Goal: Task Accomplishment & Management: Manage account settings

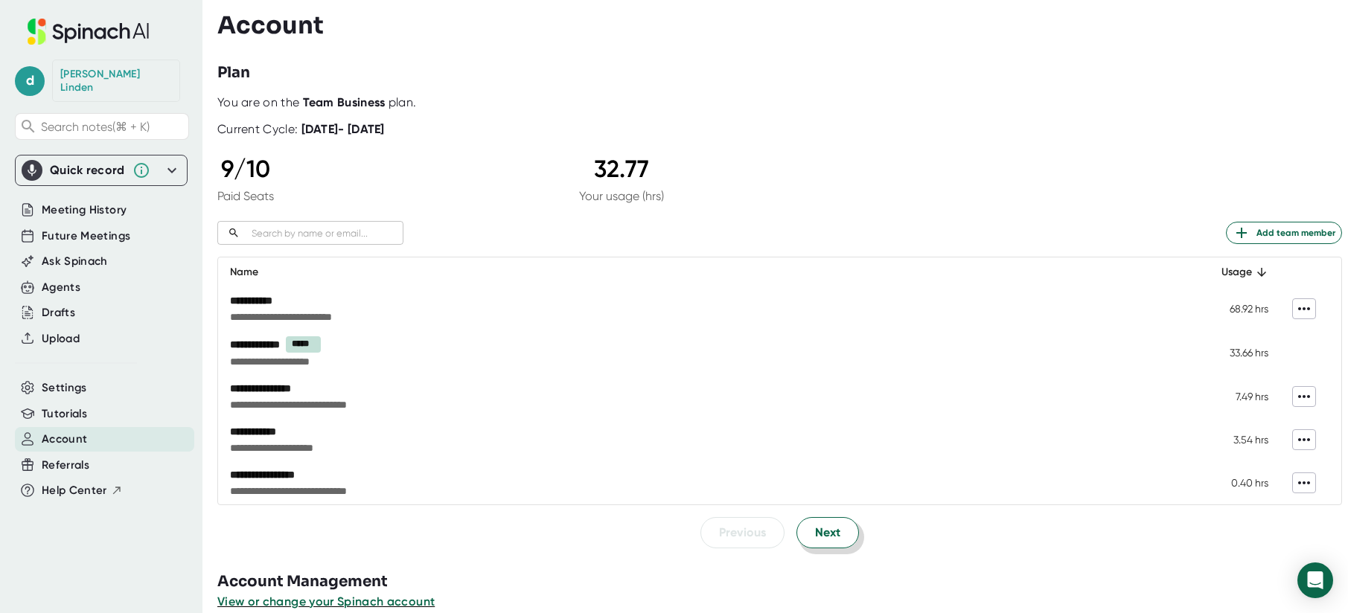
click at [843, 528] on button "Next" at bounding box center [827, 532] width 63 height 31
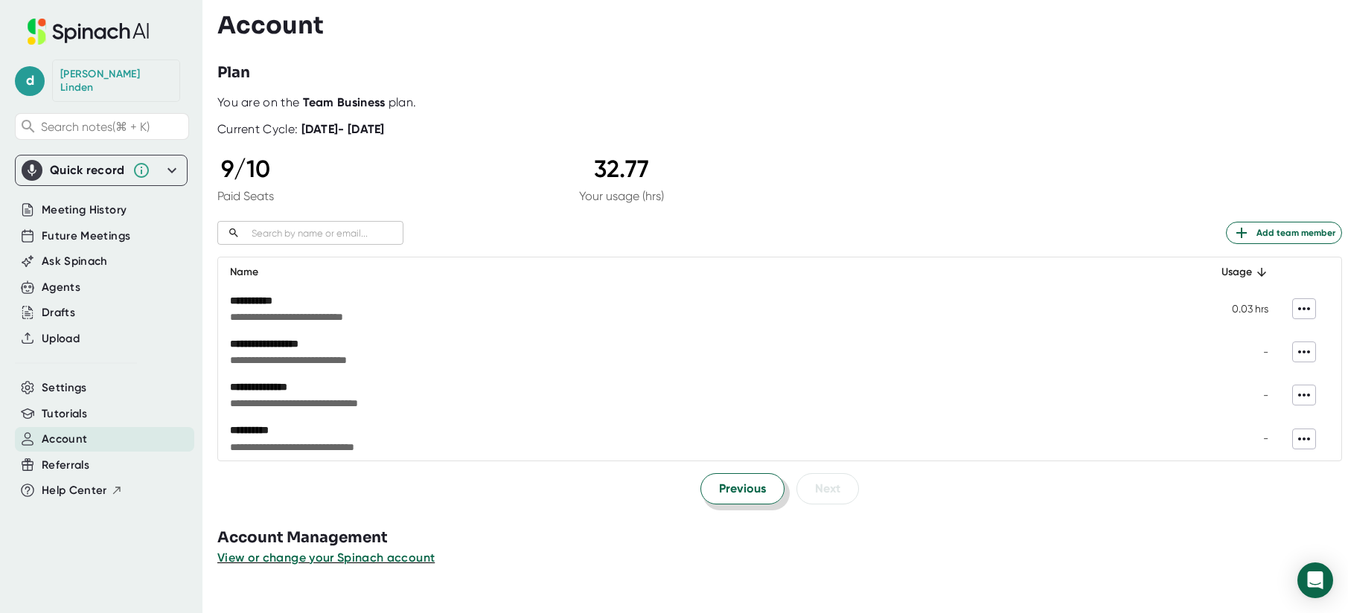
click at [758, 491] on span "Previous" at bounding box center [742, 489] width 47 height 18
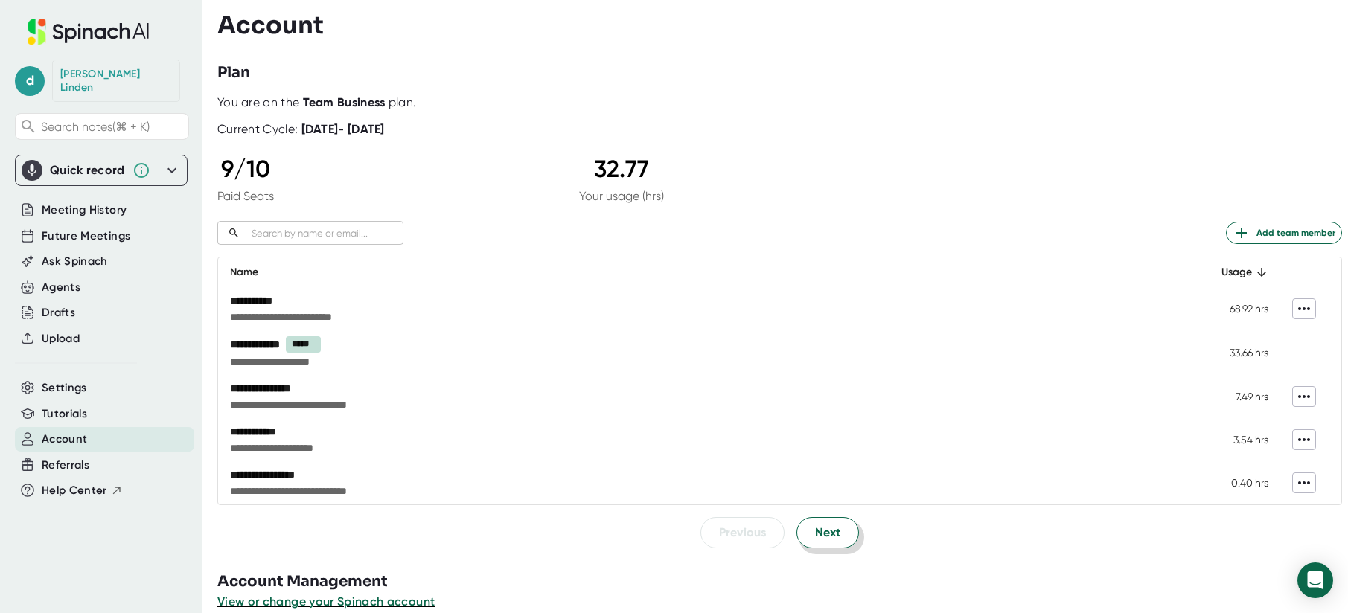
click at [830, 532] on span "Next" at bounding box center [827, 533] width 25 height 18
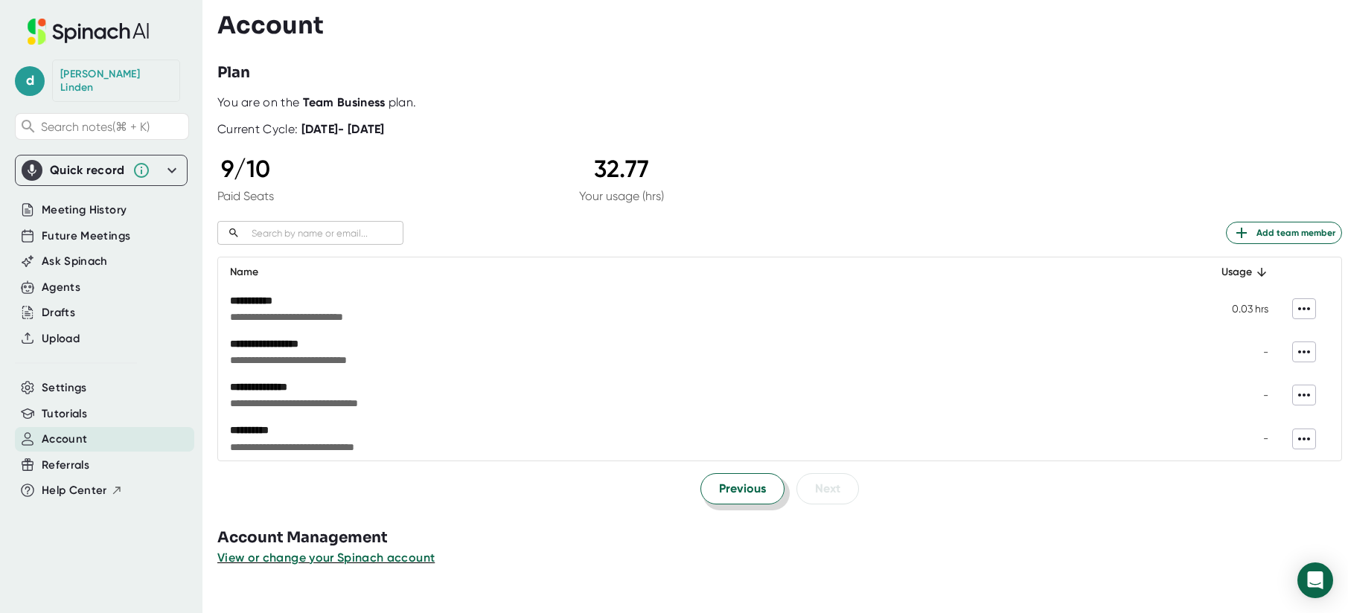
click at [724, 489] on span "Previous" at bounding box center [742, 489] width 47 height 18
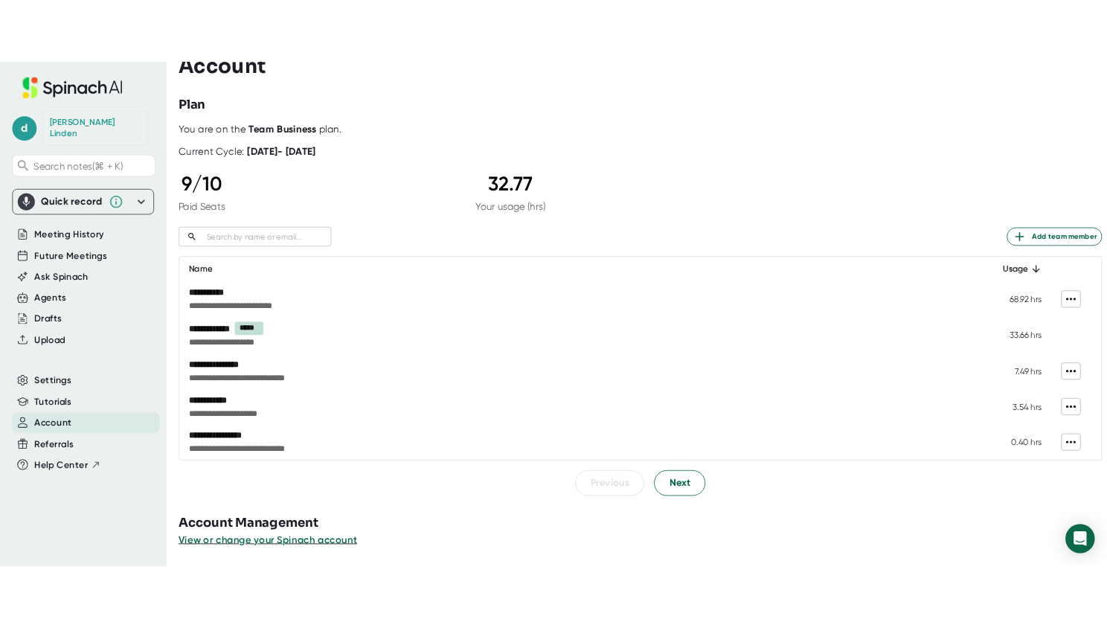
scroll to position [5, 0]
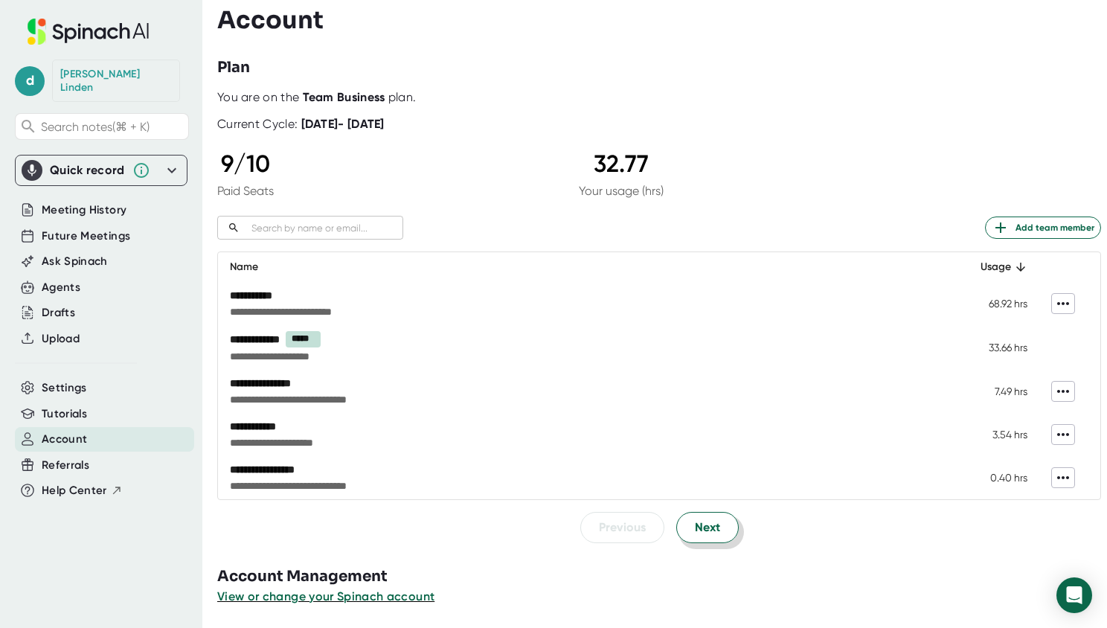
click at [707, 522] on span "Next" at bounding box center [707, 528] width 25 height 18
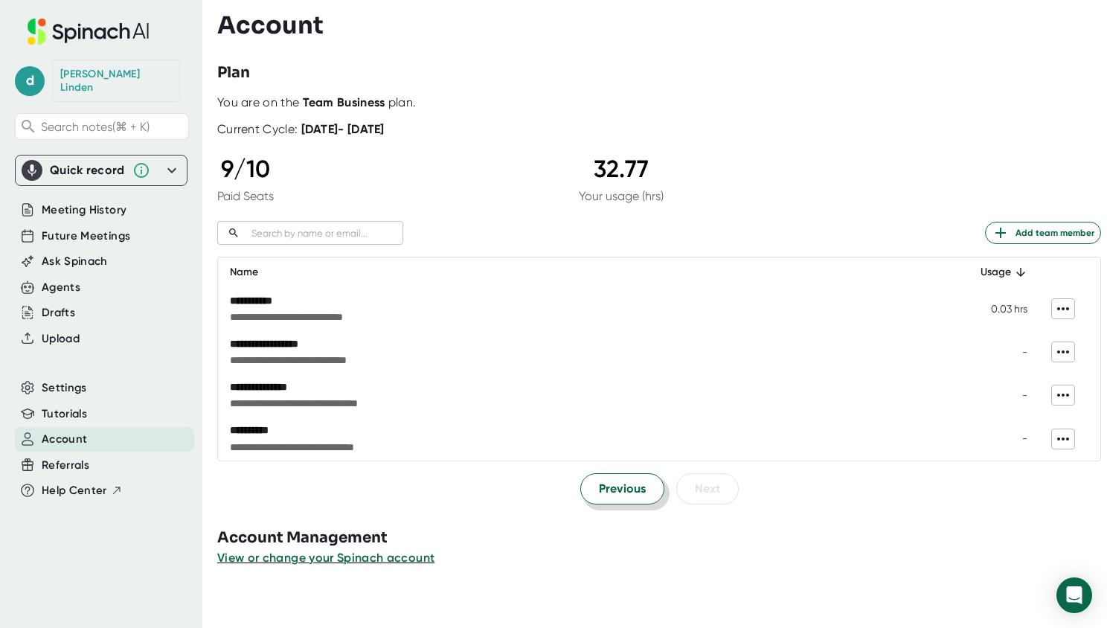
click at [612, 499] on button "Previous" at bounding box center [622, 488] width 84 height 31
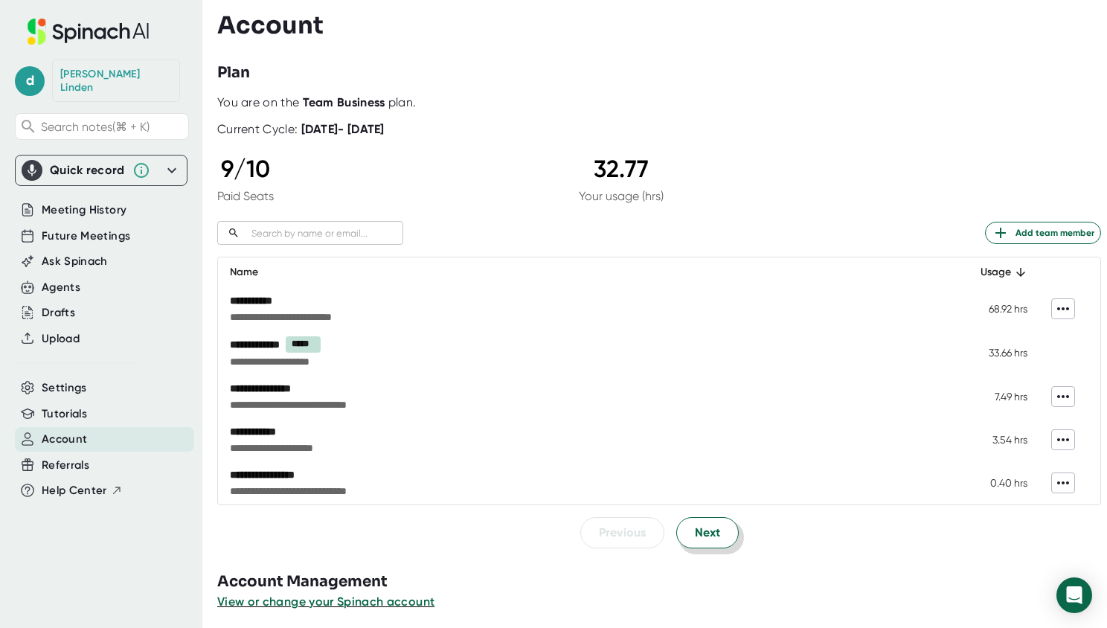
click at [718, 538] on button "Next" at bounding box center [707, 532] width 63 height 31
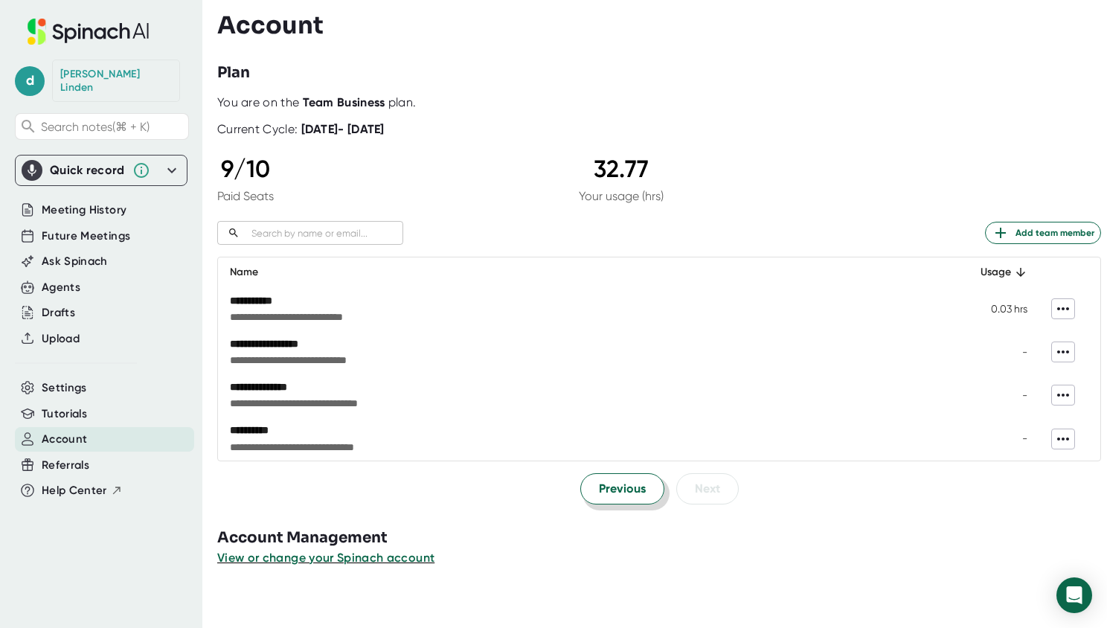
click at [626, 495] on span "Previous" at bounding box center [622, 489] width 47 height 18
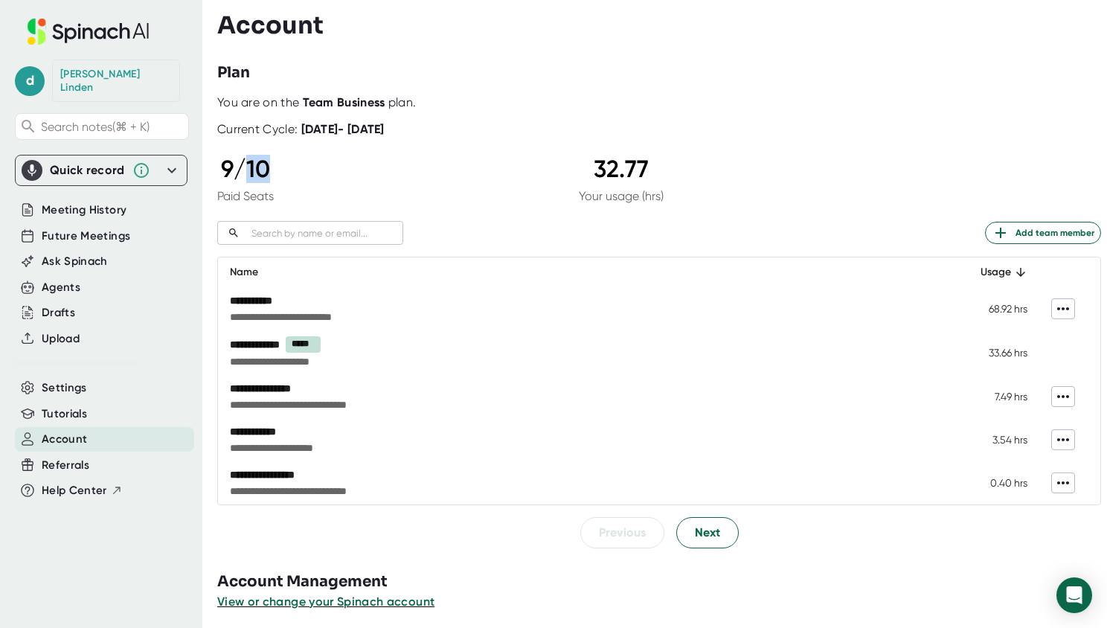
drag, startPoint x: 268, startPoint y: 168, endPoint x: 243, endPoint y: 167, distance: 24.6
click at [243, 167] on div "9 / 10" at bounding box center [245, 169] width 57 height 28
click at [438, 174] on div "9 / 10 Paid Seats 32.77 Your usage (hrs)" at bounding box center [440, 179] width 447 height 48
click at [84, 380] on span "Settings" at bounding box center [64, 388] width 45 height 17
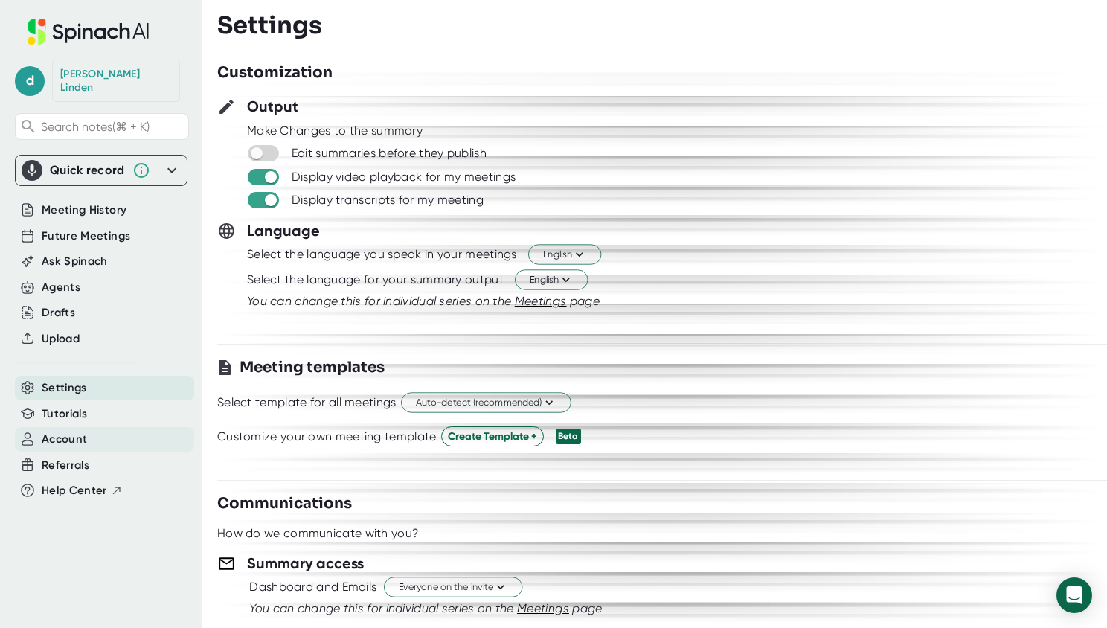
click at [88, 432] on div "Account" at bounding box center [104, 439] width 179 height 25
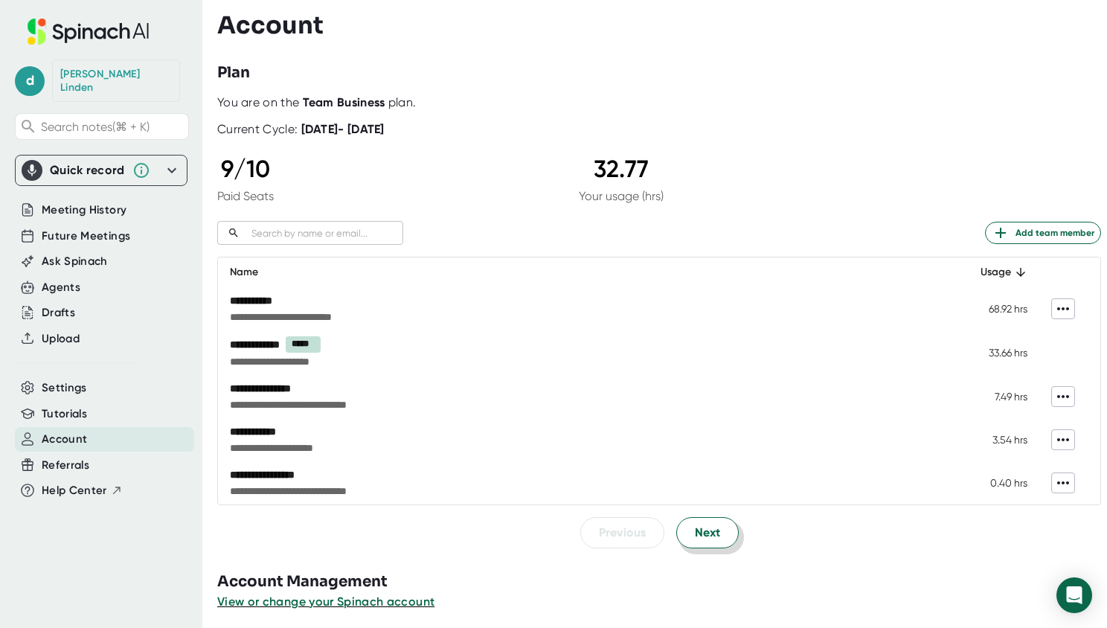
click at [708, 537] on span "Next" at bounding box center [707, 533] width 25 height 18
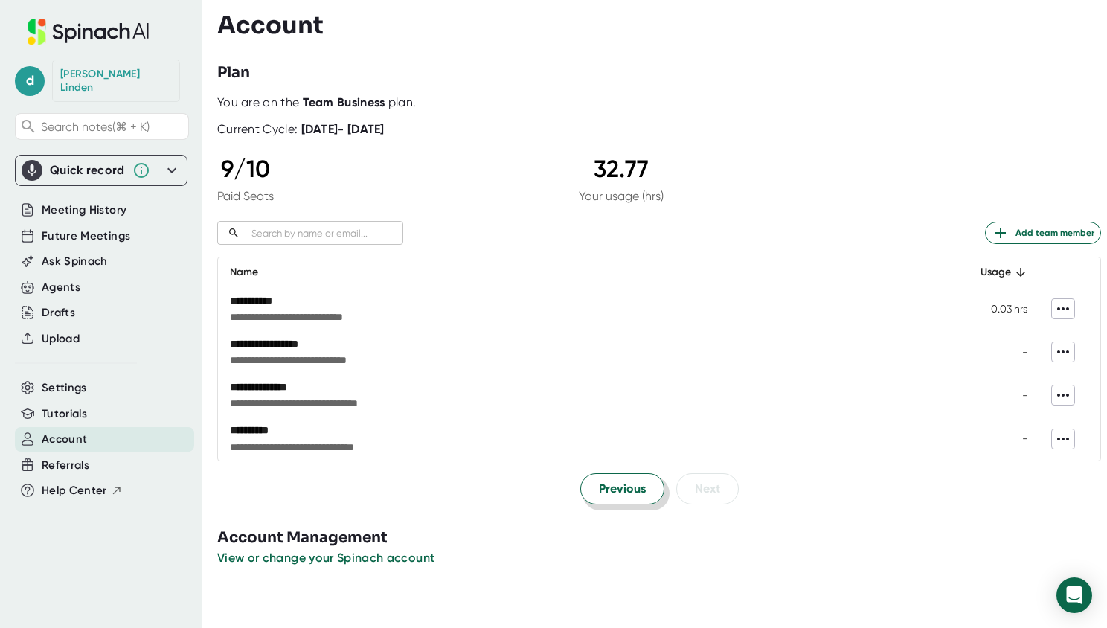
click at [615, 486] on span "Previous" at bounding box center [622, 489] width 47 height 18
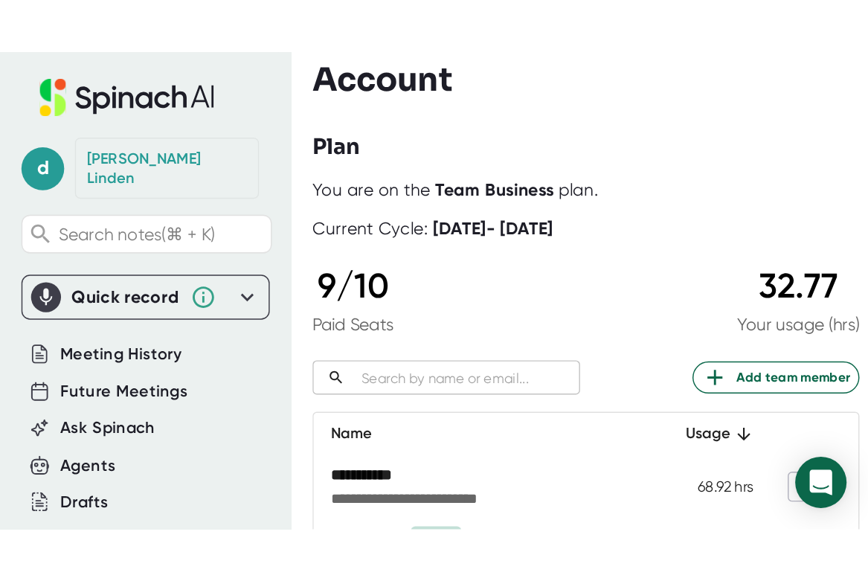
scroll to position [5, 0]
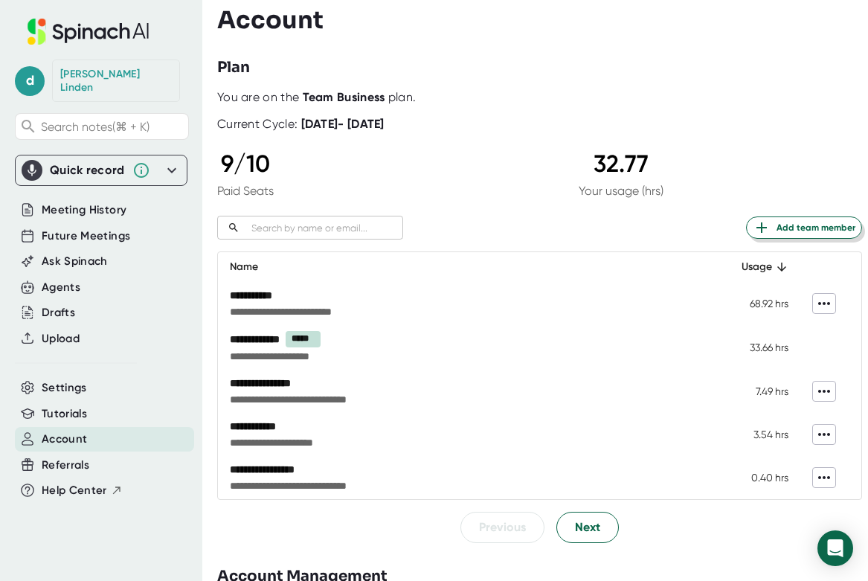
click at [810, 228] on span "Add team member" at bounding box center [804, 228] width 103 height 18
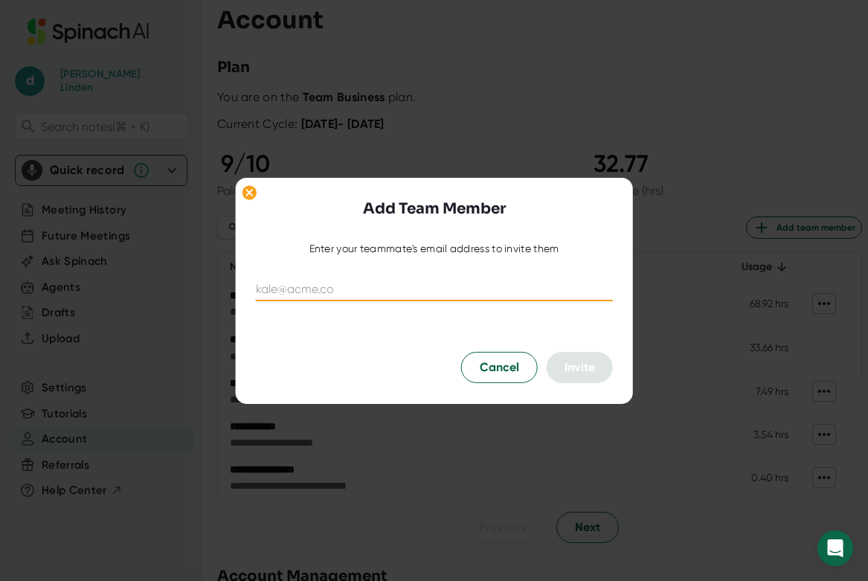
paste input "[URL][DOMAIN_NAME]"
type input "h"
paste input "[URL][DOMAIN_NAME]"
type input "[URL][DOMAIN_NAME]"
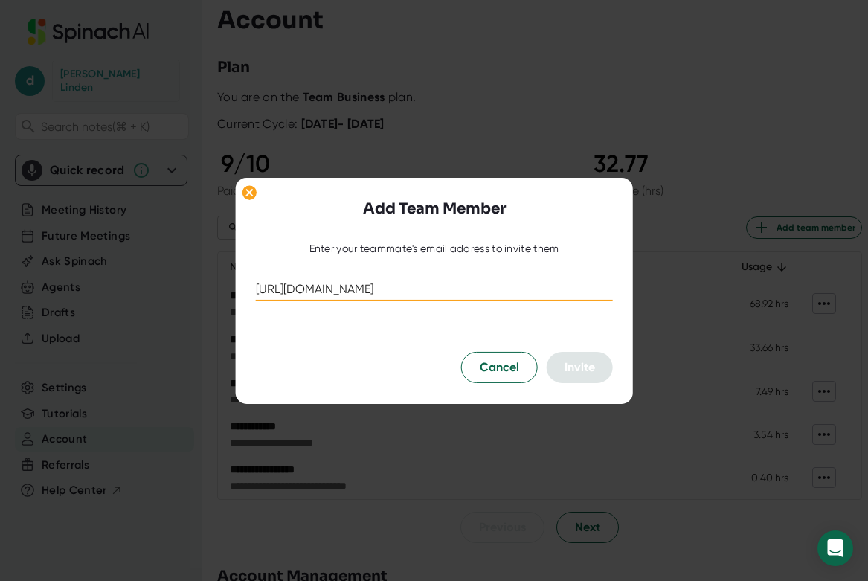
scroll to position [0, 83]
click at [601, 286] on input "[URL][DOMAIN_NAME]" at bounding box center [434, 290] width 357 height 24
click at [599, 288] on input "[URL][DOMAIN_NAME]" at bounding box center [434, 290] width 357 height 24
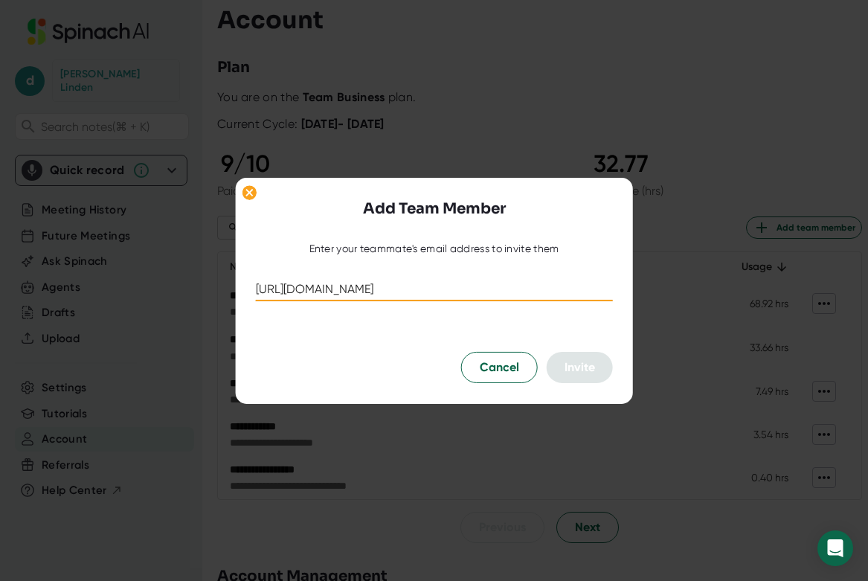
click at [599, 288] on input "[URL][DOMAIN_NAME]" at bounding box center [434, 290] width 357 height 24
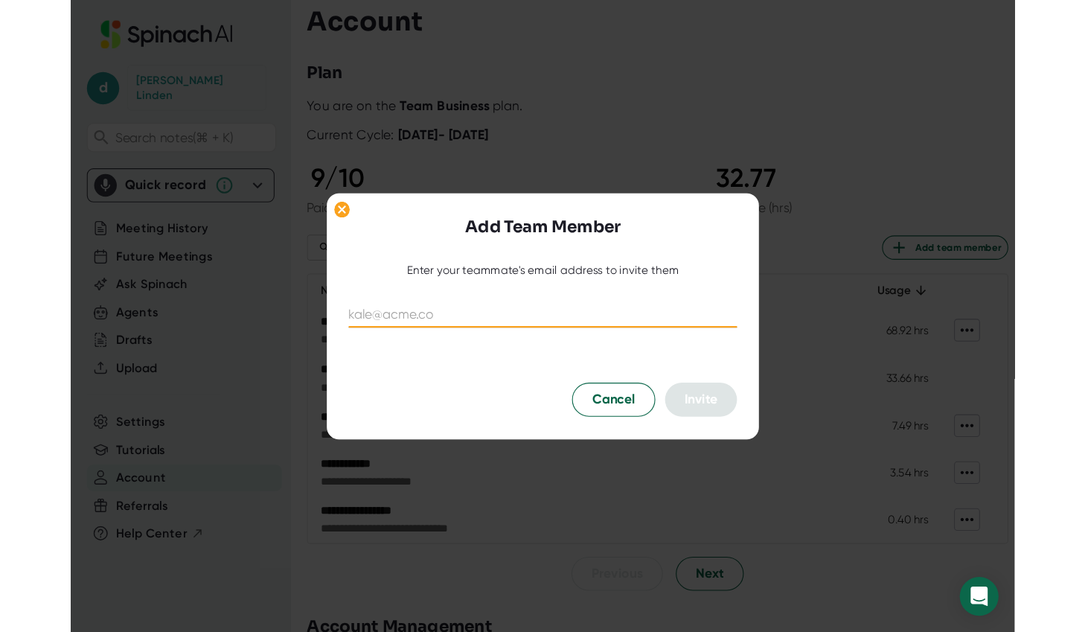
scroll to position [0, 0]
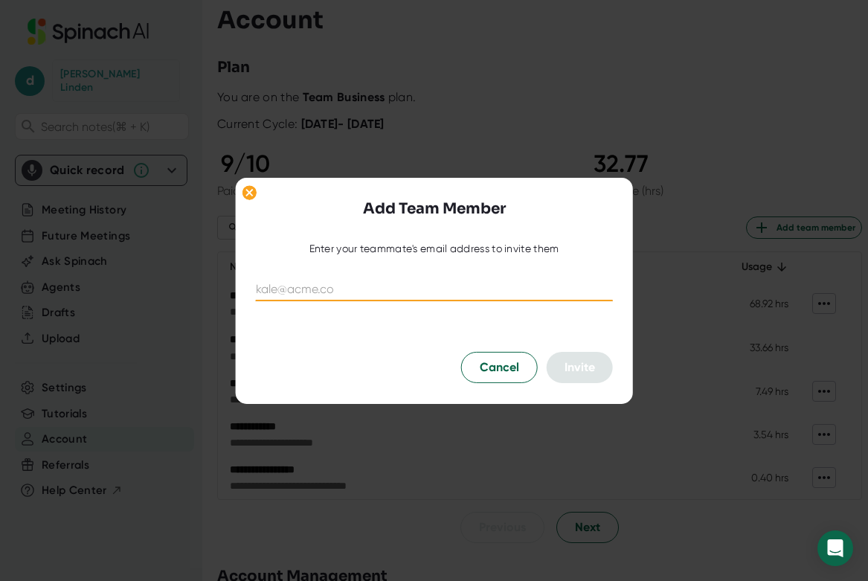
paste input "[EMAIL_ADDRESS][DOMAIN_NAME]"
type input "[EMAIL_ADDRESS][DOMAIN_NAME]"
click at [586, 372] on span "Invite" at bounding box center [580, 367] width 31 height 14
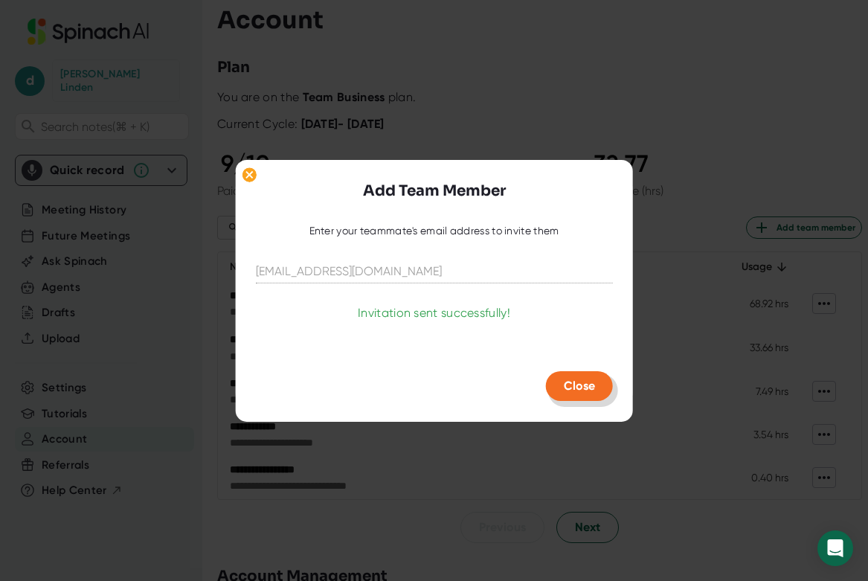
click at [575, 386] on span "Close" at bounding box center [579, 386] width 31 height 14
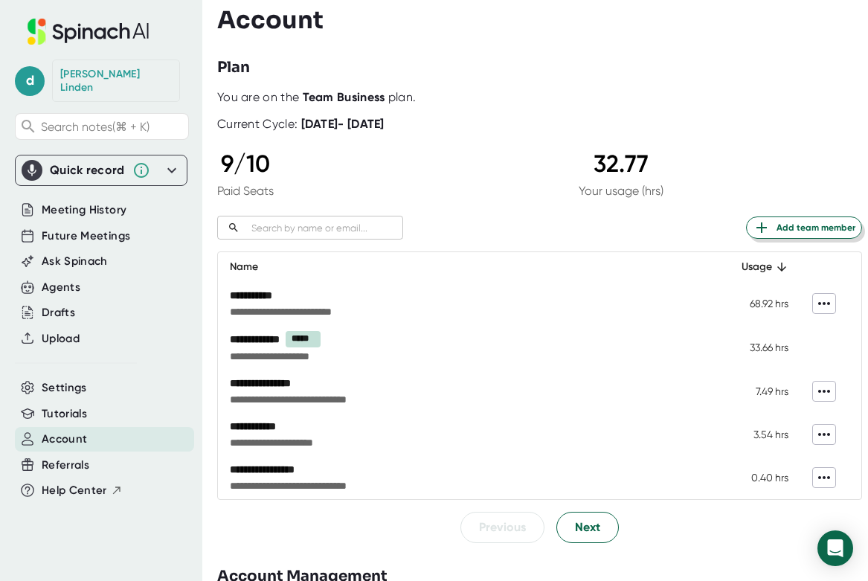
click at [803, 229] on span "Add team member" at bounding box center [804, 228] width 103 height 18
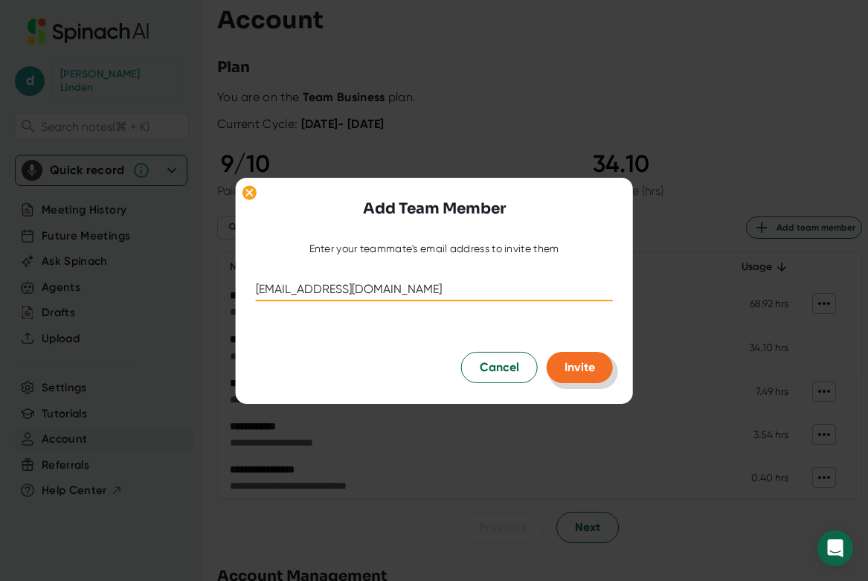
type input "[EMAIL_ADDRESS][DOMAIN_NAME]"
click at [578, 368] on span "Invite" at bounding box center [580, 367] width 31 height 14
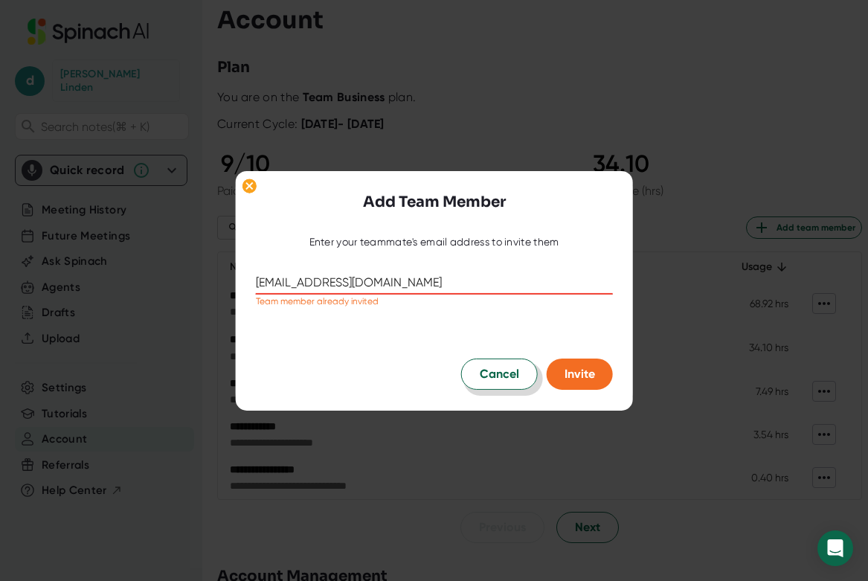
click at [489, 379] on span "Cancel" at bounding box center [499, 374] width 39 height 18
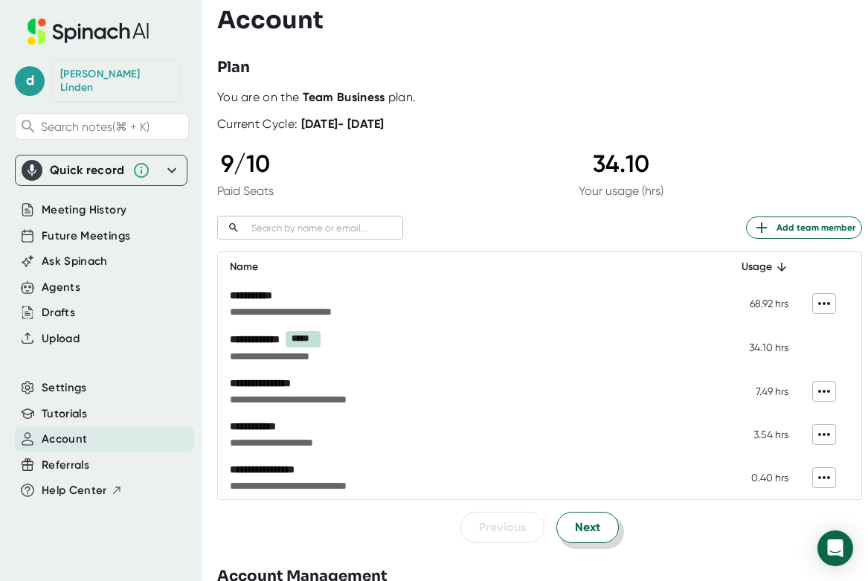
click at [589, 533] on span "Next" at bounding box center [587, 528] width 25 height 18
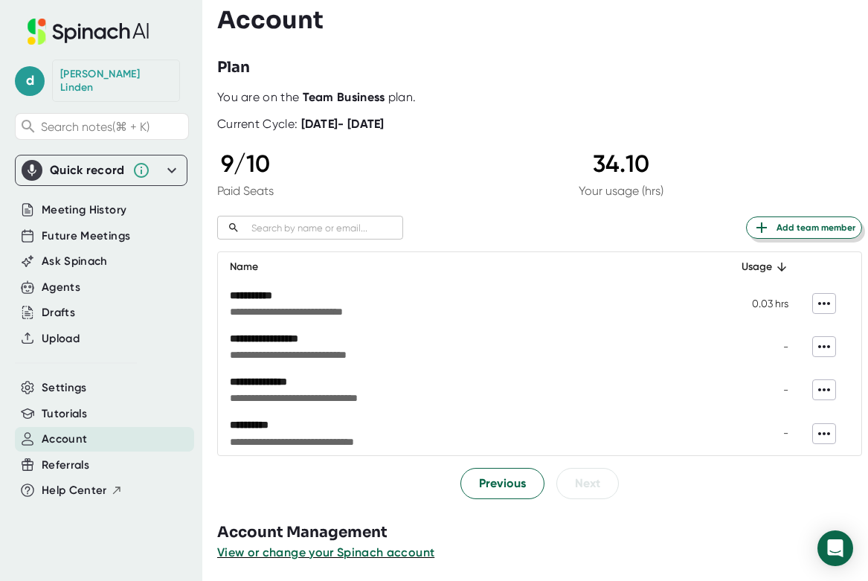
click at [808, 228] on span "Add team member" at bounding box center [804, 228] width 103 height 18
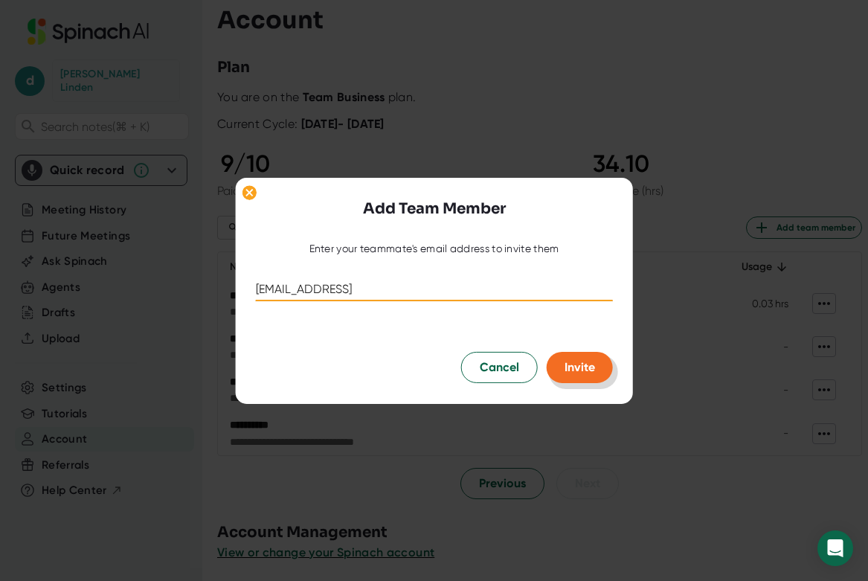
type input "[EMAIL_ADDRESS]"
click at [593, 370] on span "Invite" at bounding box center [580, 367] width 31 height 14
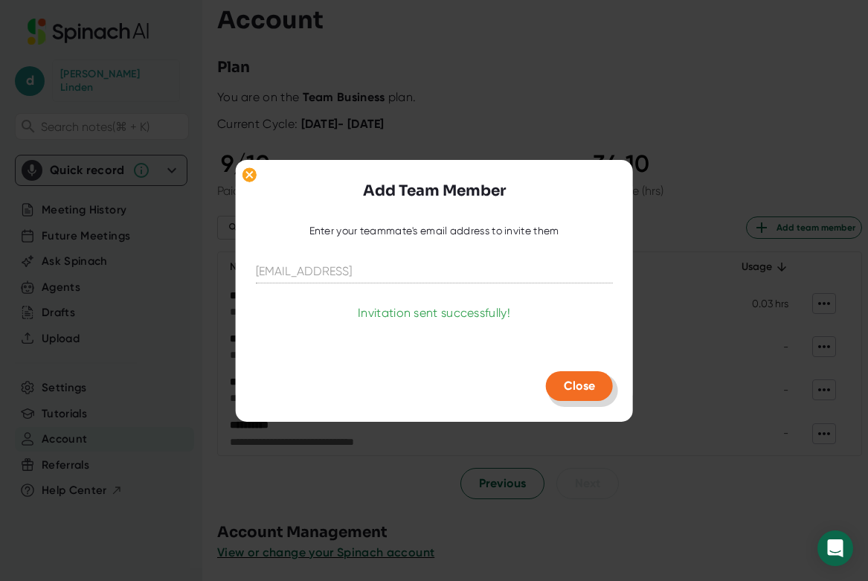
click at [576, 386] on span "Close" at bounding box center [579, 386] width 31 height 14
